Goal: Find contact information: Find contact information

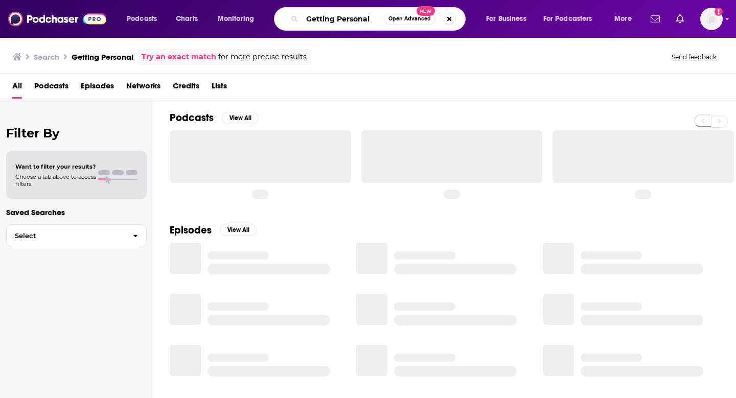
click at [339, 13] on input "Getting Personal" at bounding box center [343, 19] width 82 height 16
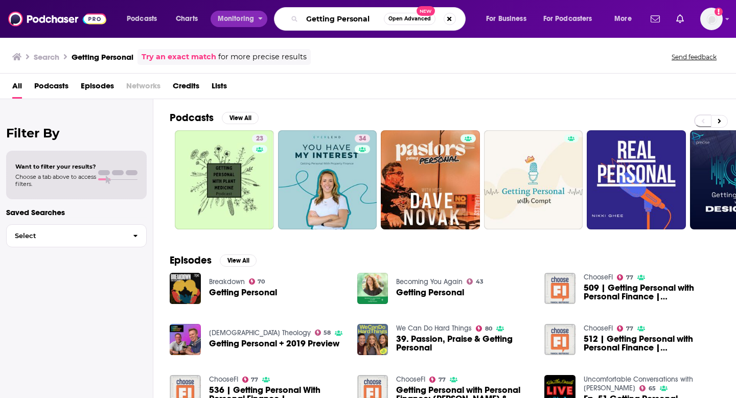
drag, startPoint x: 374, startPoint y: 22, endPoint x: 260, endPoint y: 21, distance: 114.0
click at [260, 21] on div "Podcasts Charts Monitoring Getting Personal Open Advanced New For Business For …" at bounding box center [381, 19] width 522 height 24
type input "Working with gen z"
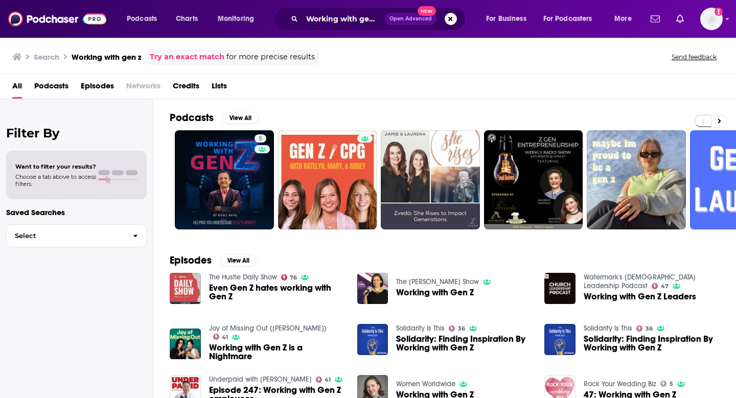
click at [251, 232] on div "Podcasts View All 5 + 38" at bounding box center [453, 170] width 566 height 143
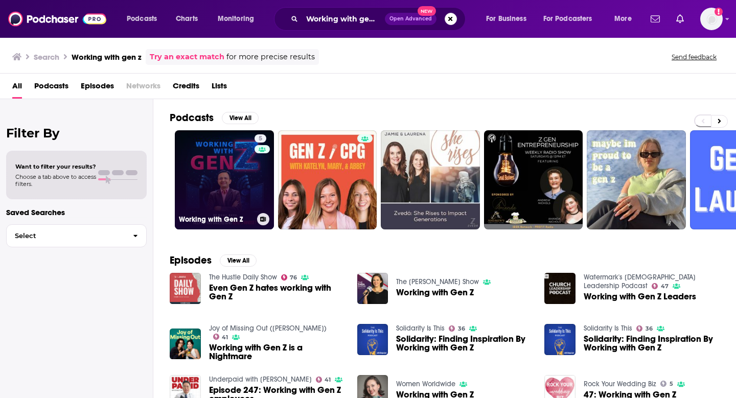
click at [251, 200] on link "5 Working with Gen Z" at bounding box center [224, 179] width 99 height 99
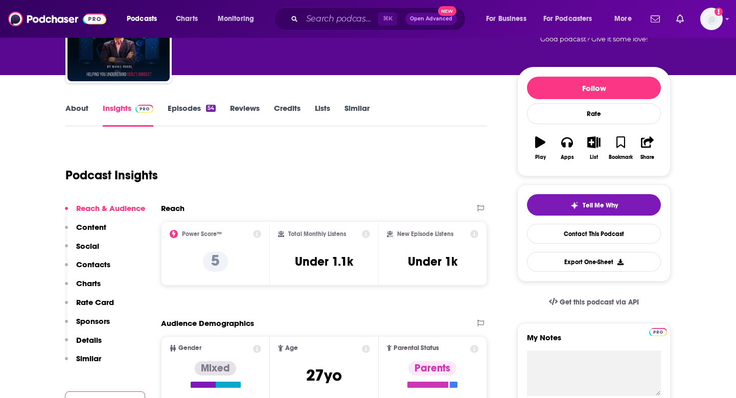
scroll to position [47, 0]
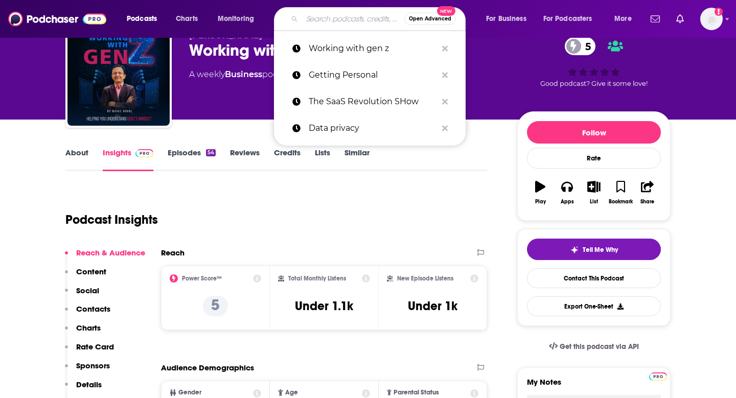
click at [337, 17] on input "Search podcasts, credits, & more..." at bounding box center [353, 19] width 102 height 16
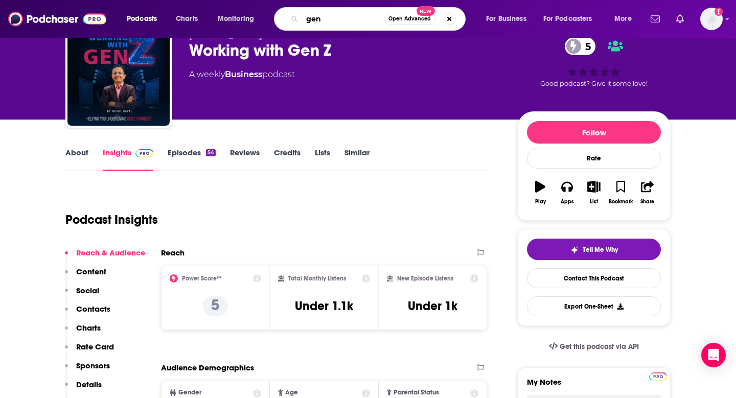
type input "gen z"
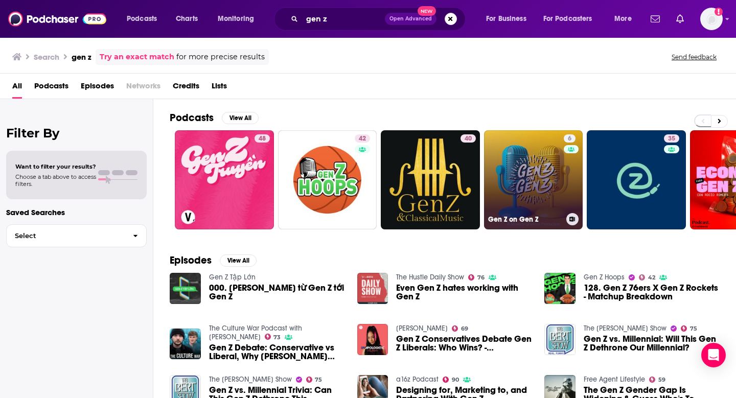
click at [560, 171] on link "6 Gen Z on Gen Z" at bounding box center [533, 179] width 99 height 99
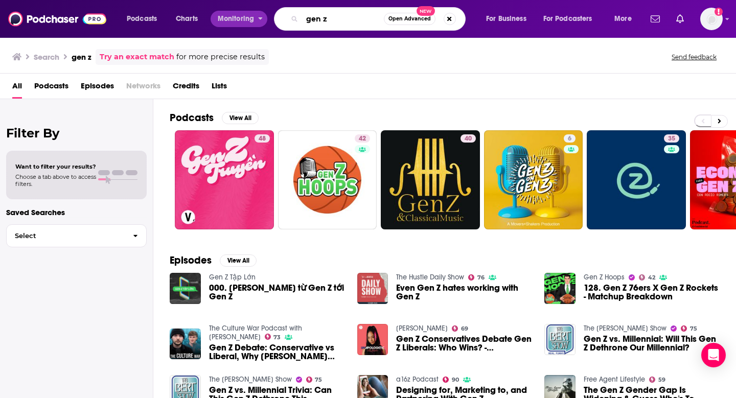
drag, startPoint x: 358, startPoint y: 17, endPoint x: 249, endPoint y: 16, distance: 108.3
click at [249, 16] on div "Podcasts Charts Monitoring gen z Open Advanced New For Business For Podcasters …" at bounding box center [381, 19] width 522 height 24
click at [344, 27] on div "gen z Open Advanced New" at bounding box center [370, 19] width 192 height 24
drag, startPoint x: 345, startPoint y: 21, endPoint x: 269, endPoint y: 22, distance: 76.1
click at [269, 22] on div "Podcasts Charts Monitoring gen z Open Advanced New For Business For Podcasters …" at bounding box center [381, 19] width 522 height 24
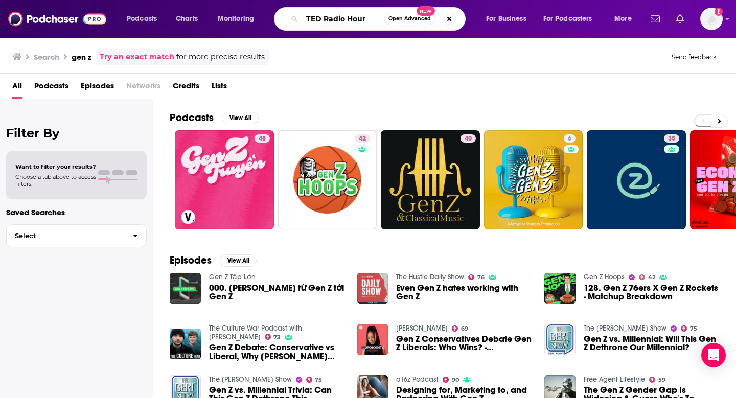
type input "TED Radio Hour"
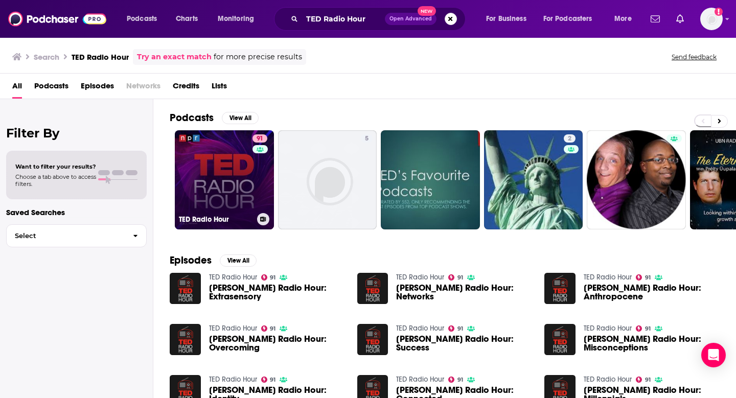
click at [216, 156] on link "91 [PERSON_NAME] Radio Hour" at bounding box center [224, 179] width 99 height 99
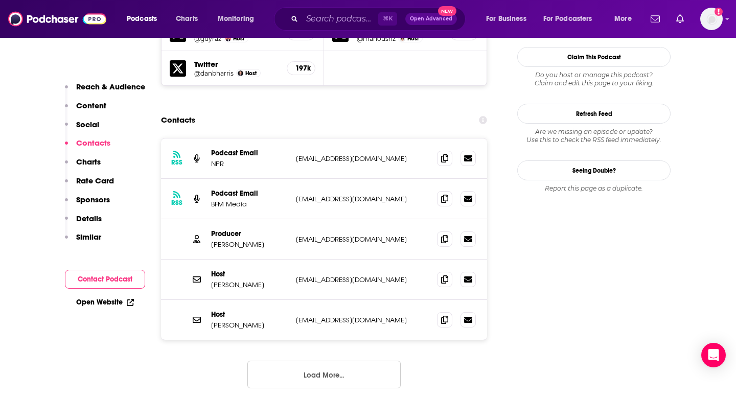
scroll to position [947, 0]
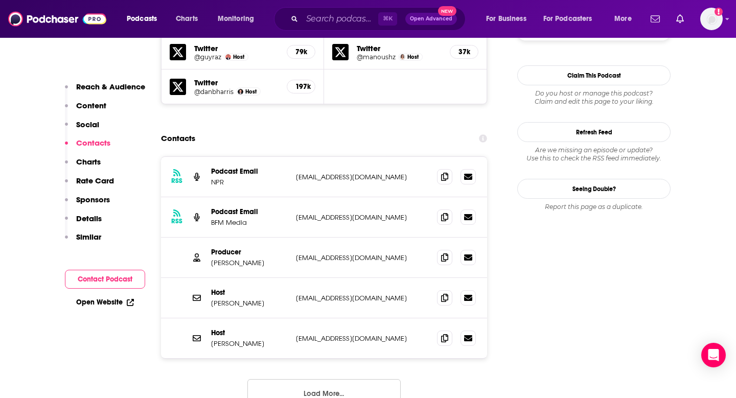
click at [362, 173] on p "[EMAIL_ADDRESS][DOMAIN_NAME]" at bounding box center [362, 177] width 133 height 9
drag, startPoint x: 367, startPoint y: 138, endPoint x: 292, endPoint y: 134, distance: 75.8
click at [292, 157] on div "RSS Podcast Email NPR [EMAIL_ADDRESS][DOMAIN_NAME] [EMAIL_ADDRESS][DOMAIN_NAME]" at bounding box center [324, 177] width 326 height 40
copy p "[EMAIL_ADDRESS][DOMAIN_NAME]"
drag, startPoint x: 367, startPoint y: 215, endPoint x: 290, endPoint y: 214, distance: 76.7
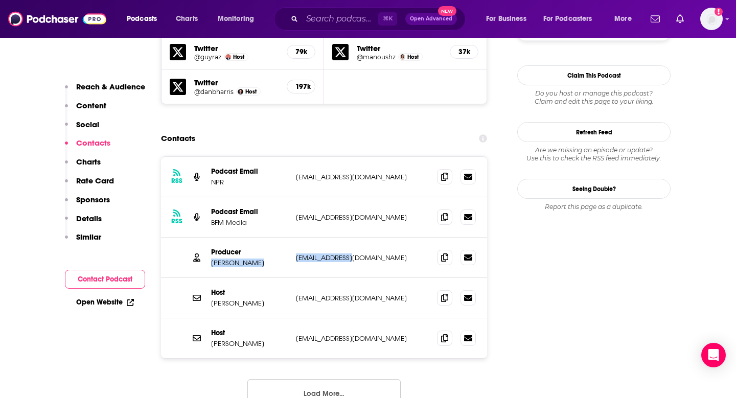
click at [290, 238] on div "Producer [PERSON_NAME] [PERSON_NAME][EMAIL_ADDRESS][DOMAIN_NAME] [EMAIL_ADDRESS…" at bounding box center [324, 258] width 326 height 40
click at [288, 238] on div "Producer [PERSON_NAME] [PERSON_NAME][EMAIL_ADDRESS][DOMAIN_NAME] [EMAIL_ADDRESS…" at bounding box center [324, 258] width 326 height 40
drag, startPoint x: 363, startPoint y: 212, endPoint x: 293, endPoint y: 215, distance: 70.1
click at [293, 238] on div "Producer [PERSON_NAME] [PERSON_NAME][EMAIL_ADDRESS][DOMAIN_NAME] [EMAIL_ADDRESS…" at bounding box center [324, 258] width 326 height 40
copy p "[EMAIL_ADDRESS][DOMAIN_NAME]"
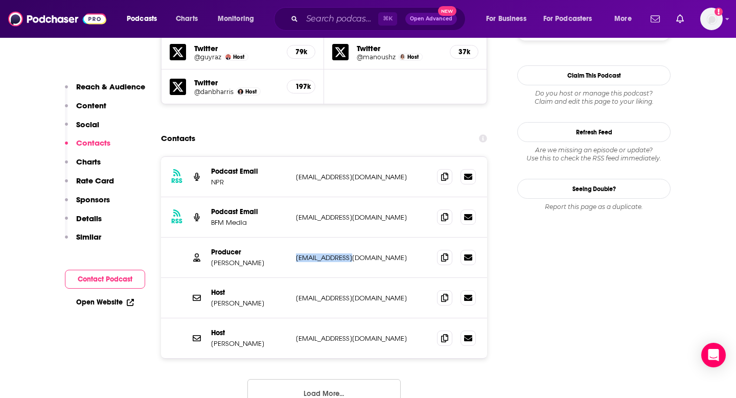
drag, startPoint x: 260, startPoint y: 221, endPoint x: 210, endPoint y: 222, distance: 50.1
click at [210, 238] on div "Producer [PERSON_NAME] [PERSON_NAME][EMAIL_ADDRESS][DOMAIN_NAME] [EMAIL_ADDRESS…" at bounding box center [324, 258] width 326 height 40
copy p "[PERSON_NAME]"
drag, startPoint x: 385, startPoint y: 257, endPoint x: 292, endPoint y: 258, distance: 93.0
click at [292, 278] on div "Host [PERSON_NAME] [EMAIL_ADDRESS][DOMAIN_NAME] [PERSON_NAME][EMAIL_ADDRESS][DO…" at bounding box center [324, 298] width 326 height 40
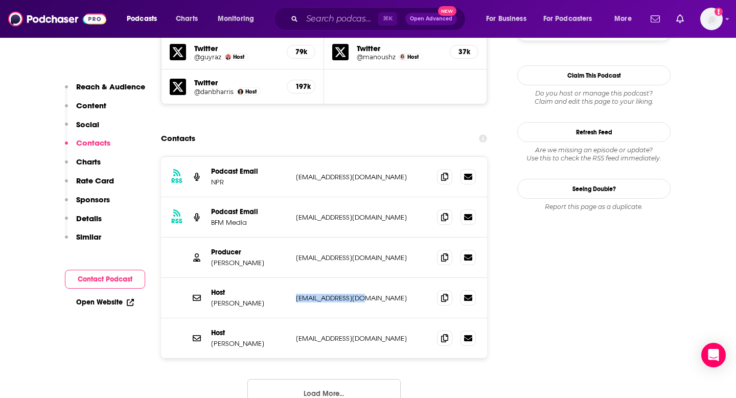
copy p "[EMAIL_ADDRESS][DOMAIN_NAME]"
drag, startPoint x: 275, startPoint y: 263, endPoint x: 209, endPoint y: 258, distance: 66.6
click at [209, 278] on div "Host [PERSON_NAME] [EMAIL_ADDRESS][DOMAIN_NAME] [PERSON_NAME][EMAIL_ADDRESS][DO…" at bounding box center [324, 298] width 326 height 40
drag, startPoint x: 278, startPoint y: 259, endPoint x: 211, endPoint y: 259, distance: 67.5
click at [211, 299] on p "[PERSON_NAME]" at bounding box center [249, 303] width 77 height 9
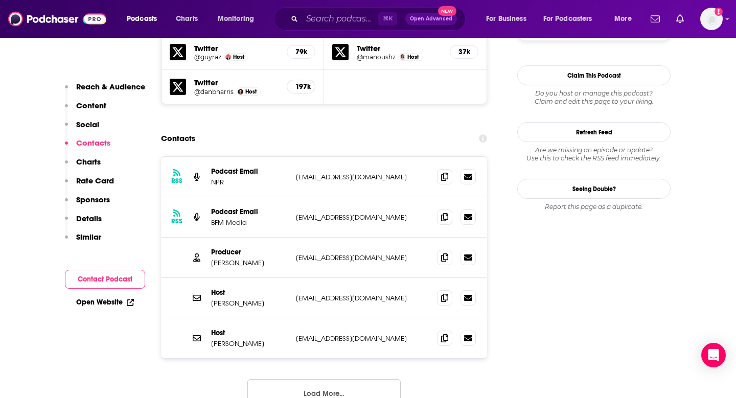
copy p "[PERSON_NAME]"
